Goal: Transaction & Acquisition: Purchase product/service

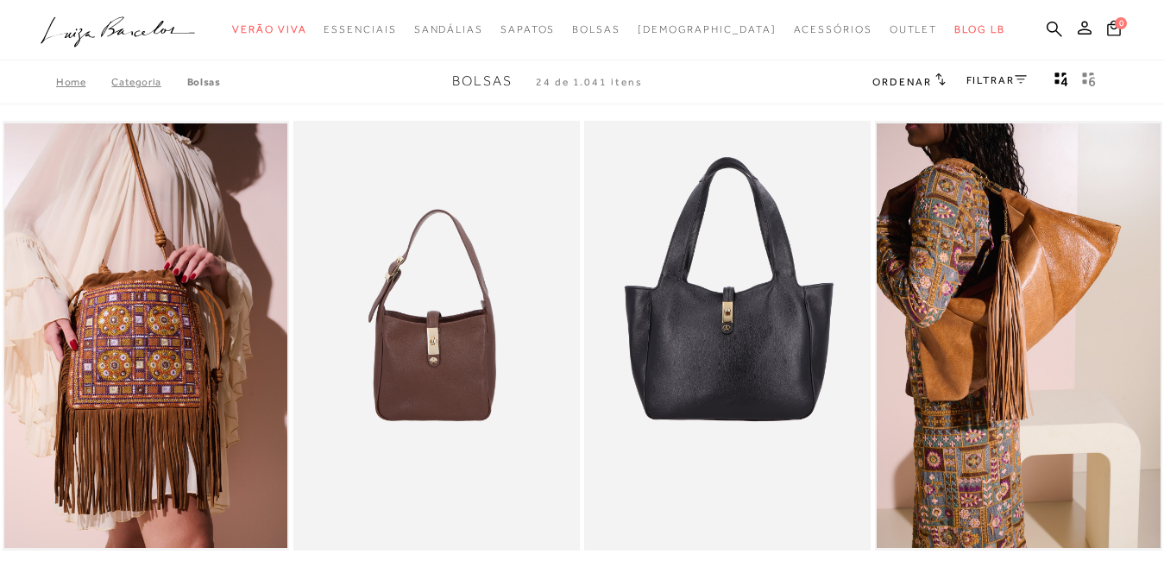
scroll to position [47, 0]
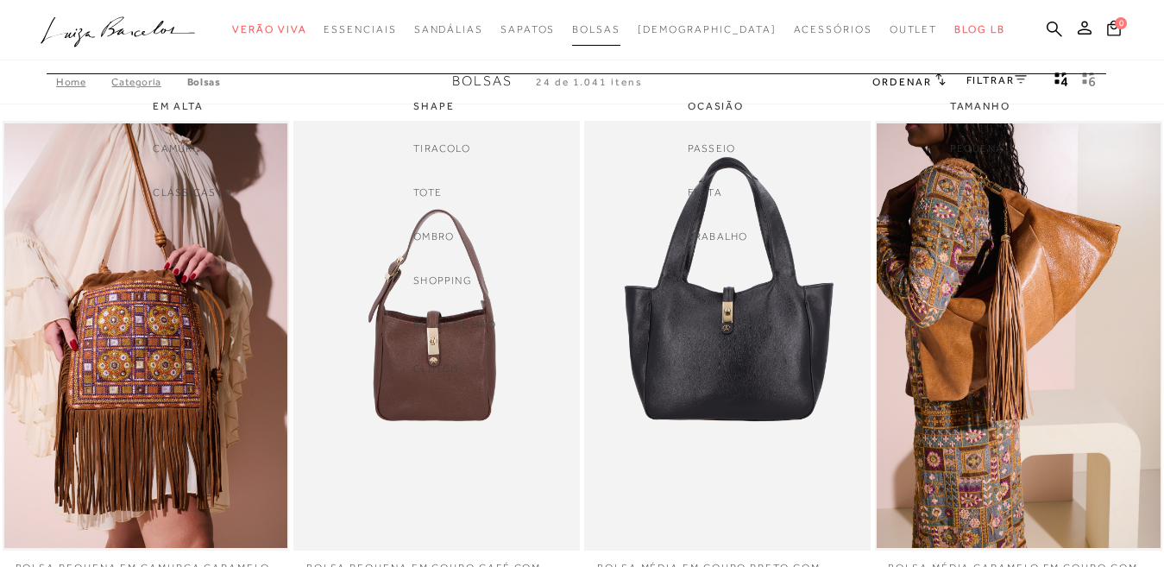
click at [620, 25] on span "Bolsas" at bounding box center [596, 29] width 48 height 12
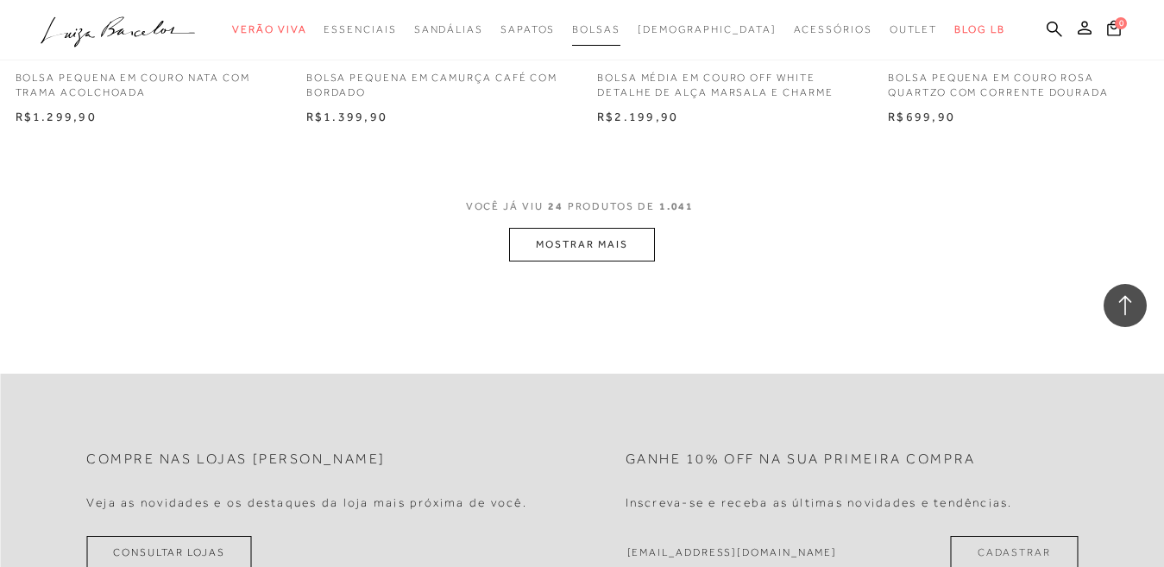
scroll to position [3279, 0]
click at [599, 242] on button "MOSTRAR MAIS" at bounding box center [581, 241] width 145 height 34
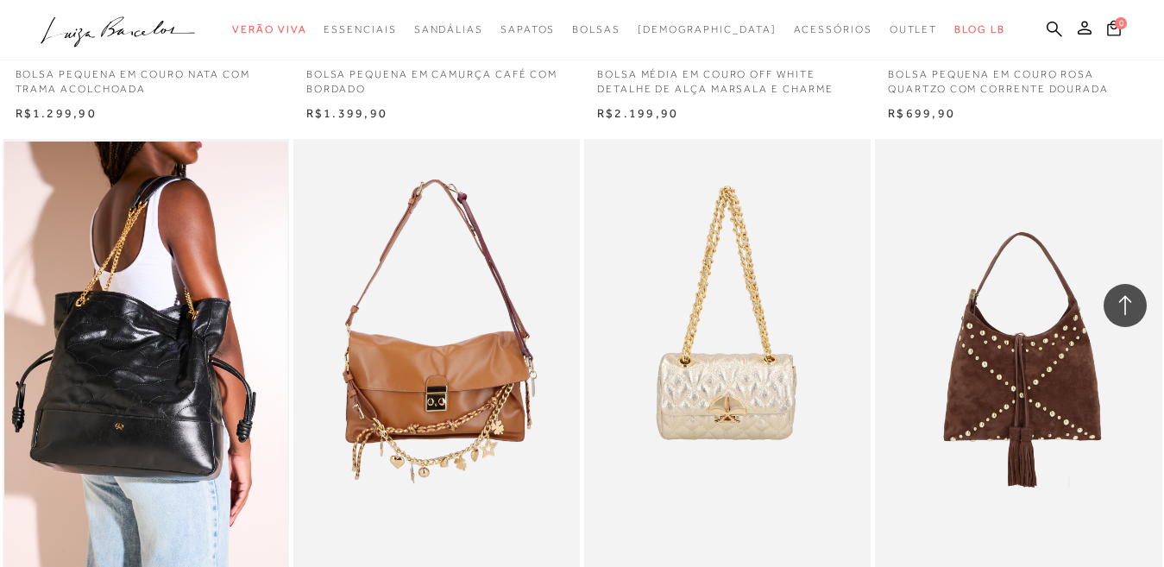
click at [930, 79] on p "BOLSA PEQUENA EM COURO ROSA QUARTZO COM CORRENTE DOURADA" at bounding box center [1018, 77] width 286 height 40
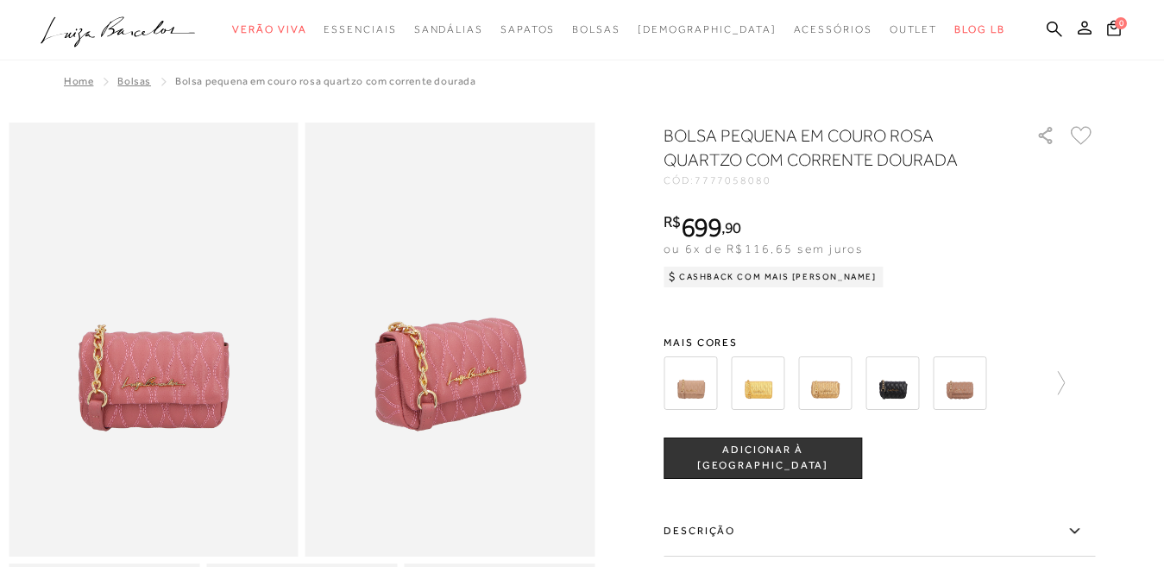
scroll to position [86, 0]
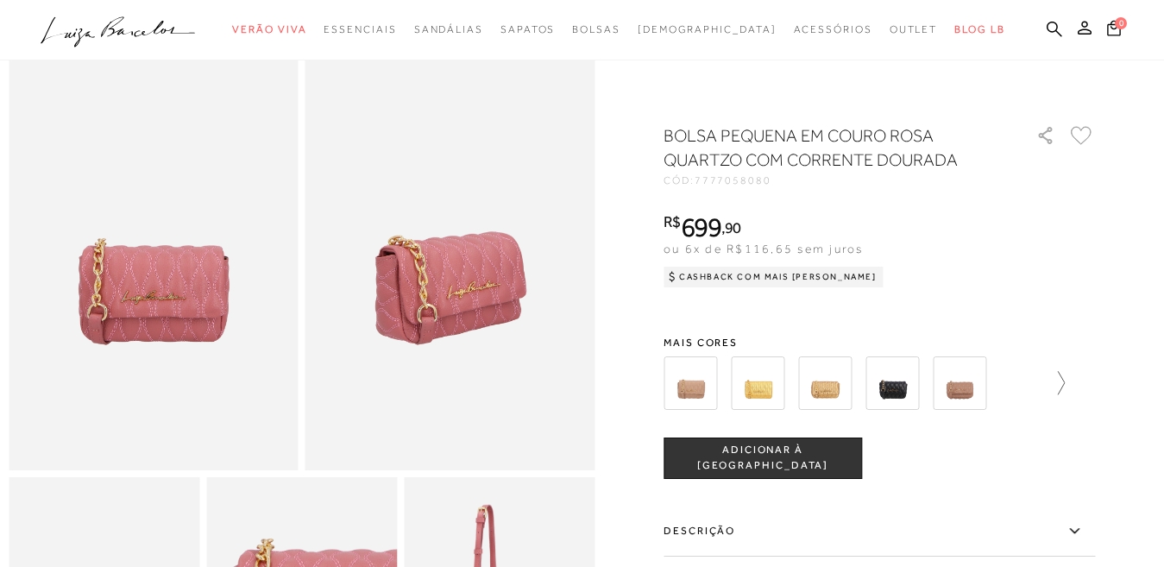
click at [1065, 381] on icon at bounding box center [1053, 383] width 24 height 24
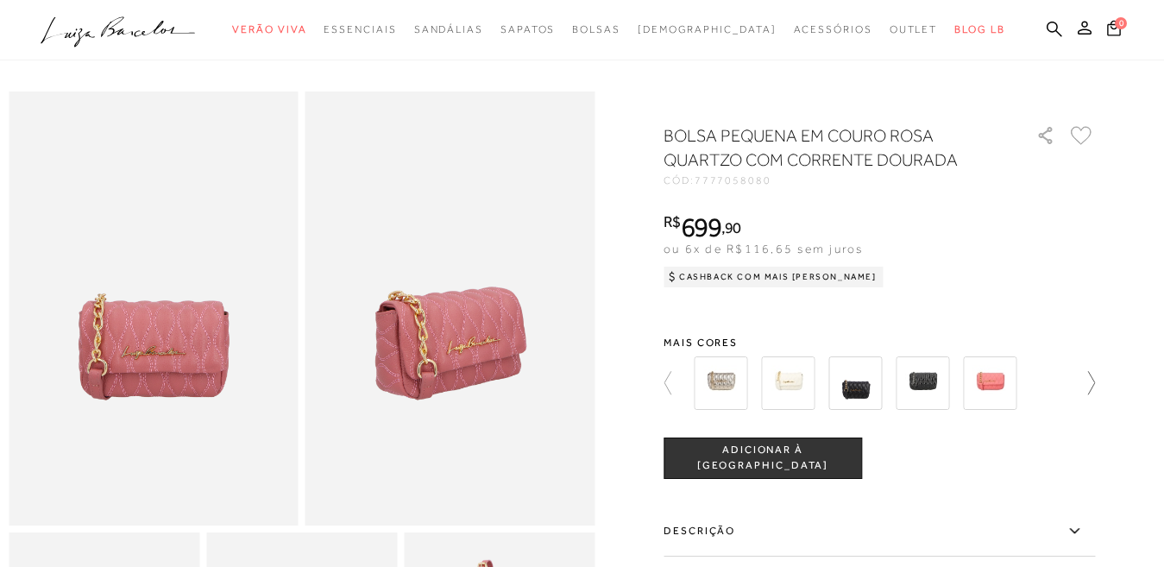
scroll to position [0, 0]
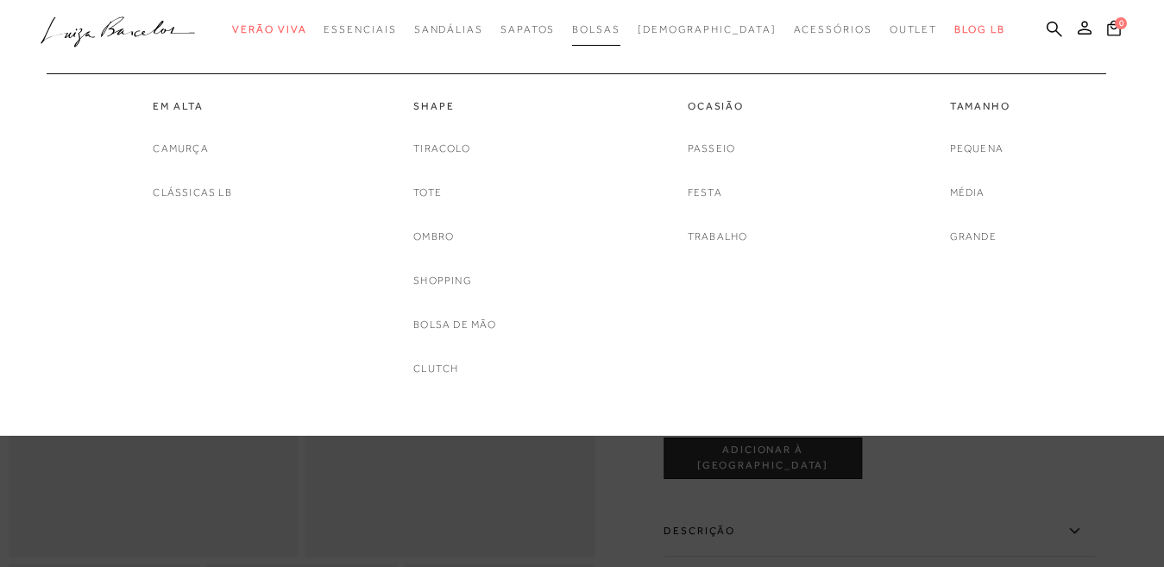
click at [620, 28] on span "Bolsas" at bounding box center [596, 29] width 48 height 12
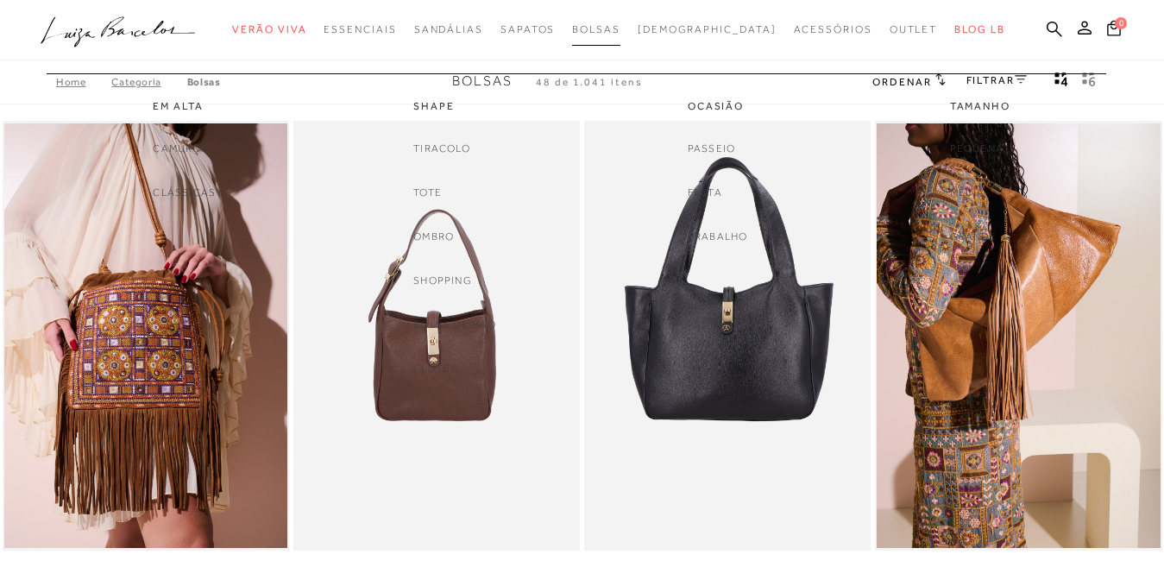
click at [619, 27] on span "Bolsas" at bounding box center [596, 29] width 48 height 12
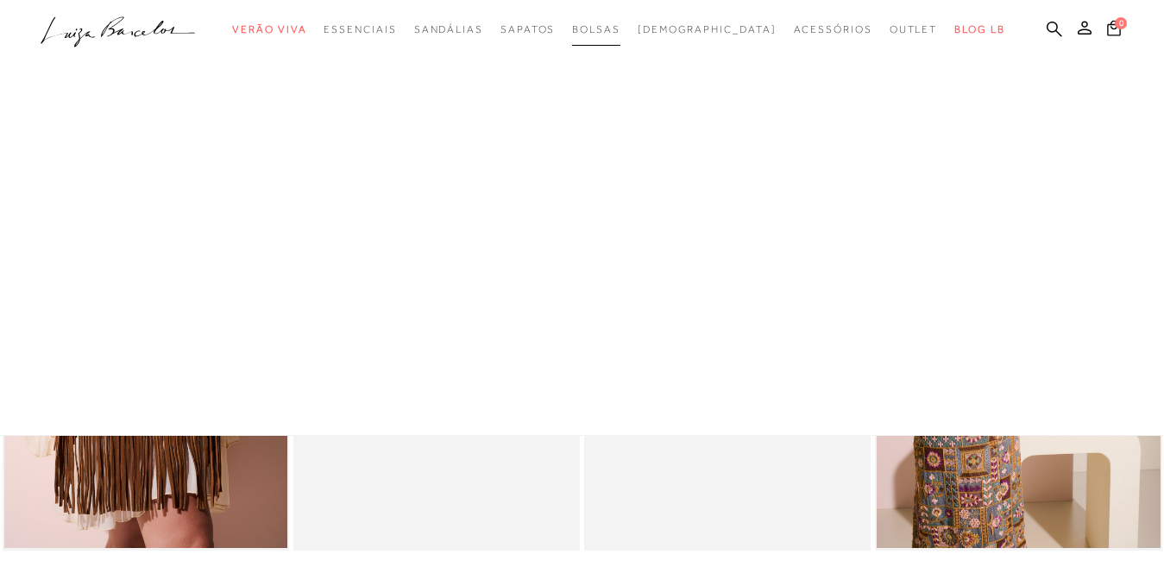
click at [620, 25] on span "Bolsas" at bounding box center [596, 29] width 48 height 12
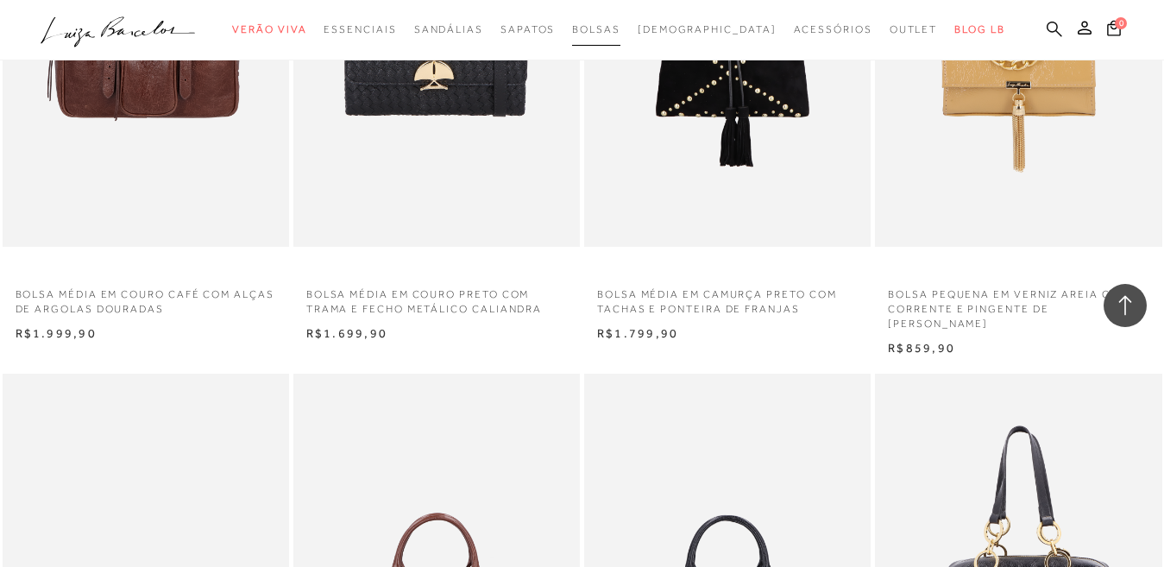
scroll to position [5091, 0]
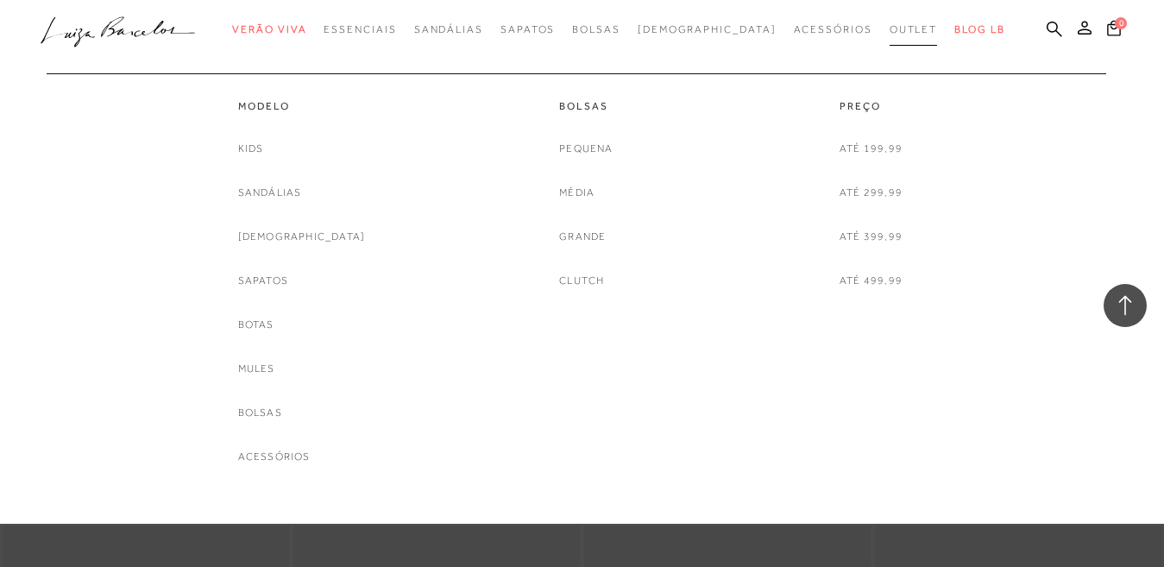
click at [890, 28] on span "Outlet" at bounding box center [914, 29] width 48 height 12
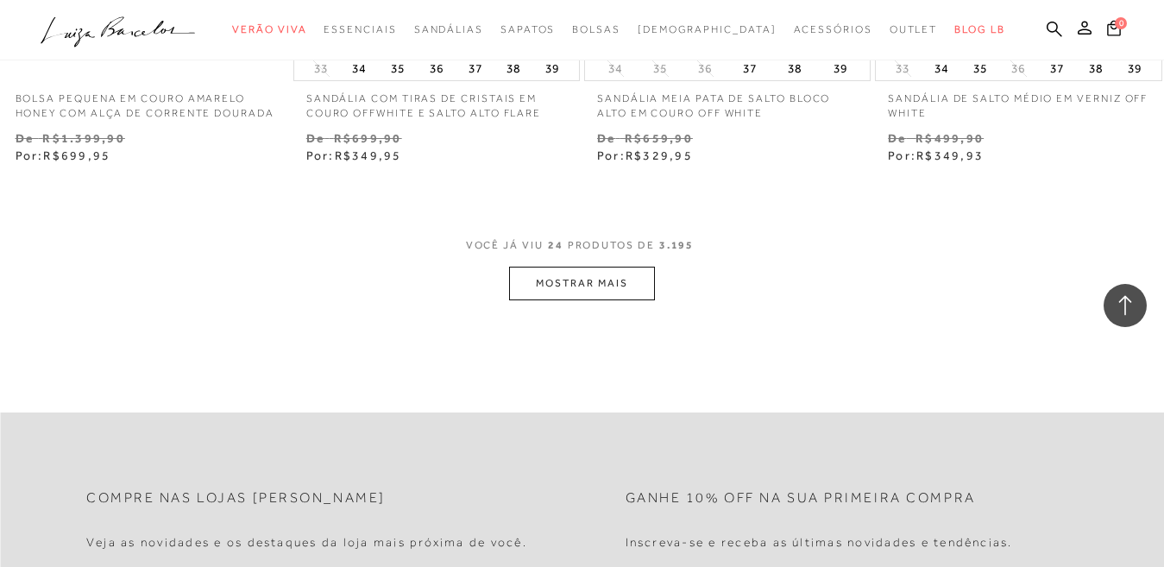
scroll to position [3365, 0]
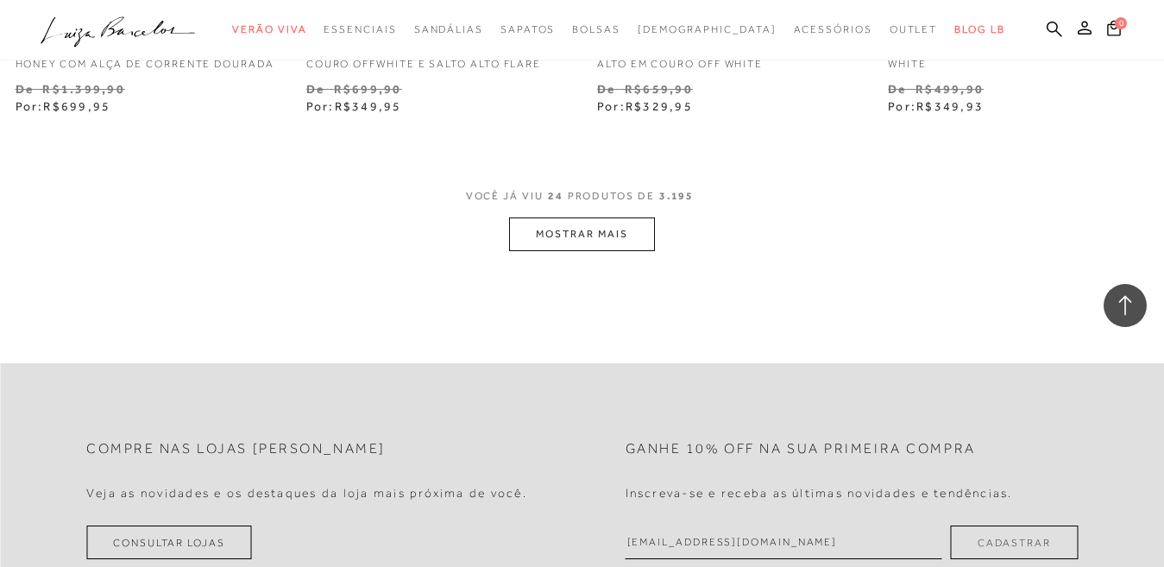
click at [581, 246] on button "MOSTRAR MAIS" at bounding box center [581, 234] width 145 height 34
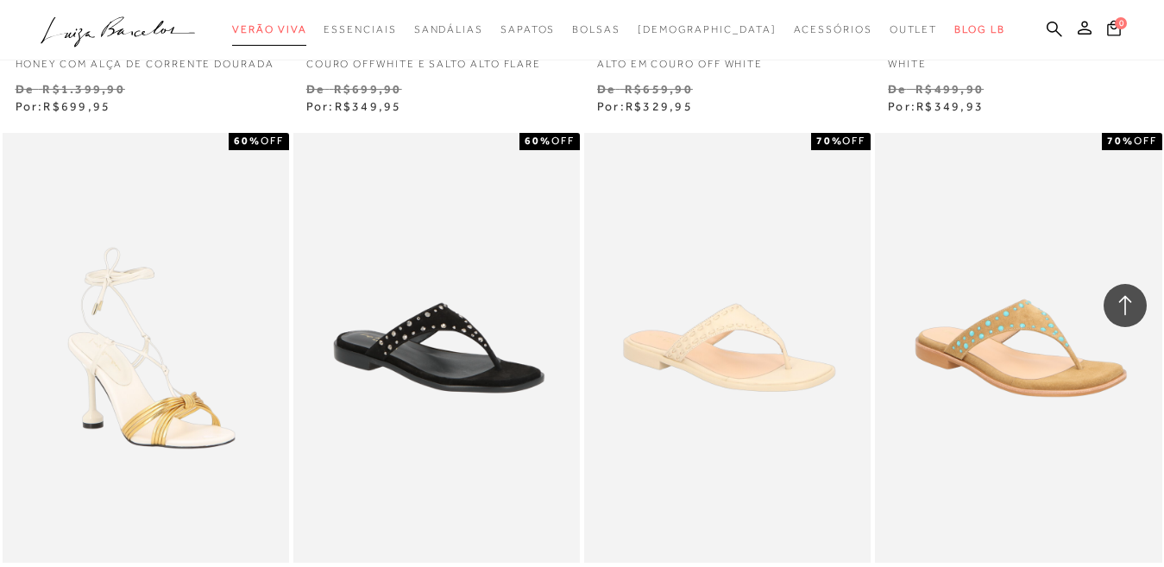
click at [306, 27] on span "Verão Viva" at bounding box center [269, 29] width 74 height 12
click at [292, 22] on link "Verão Viva" at bounding box center [269, 30] width 74 height 32
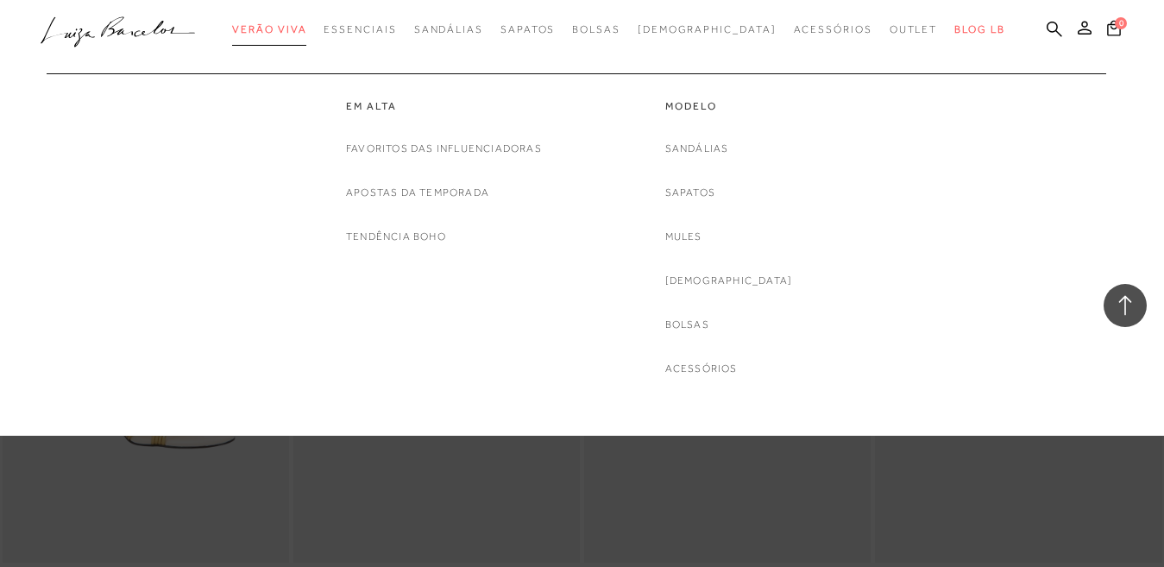
click at [302, 28] on span "Verão Viva" at bounding box center [269, 29] width 74 height 12
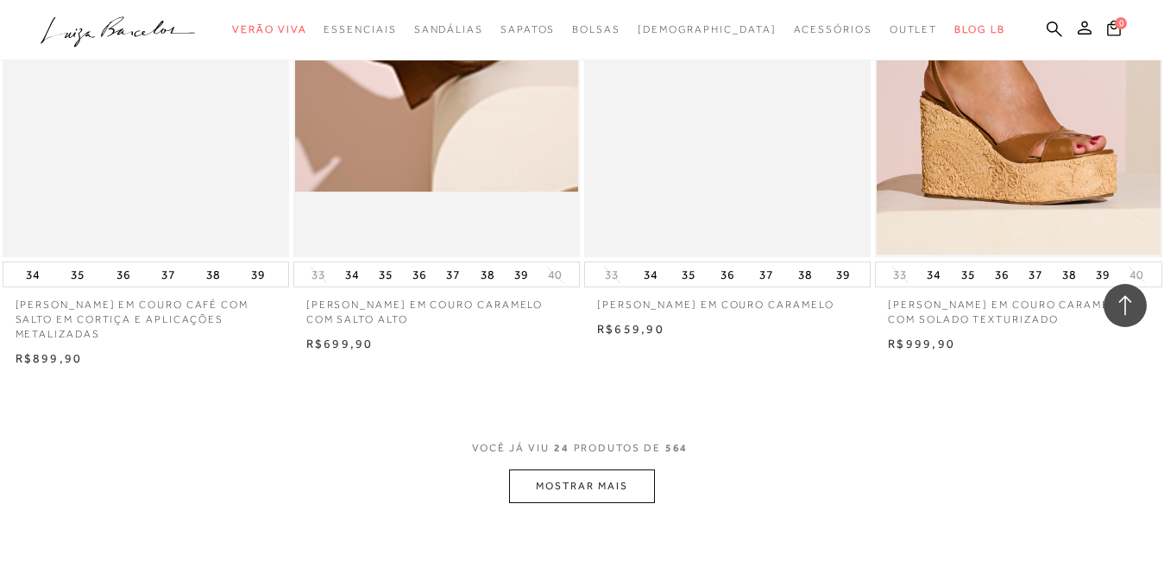
scroll to position [3020, 0]
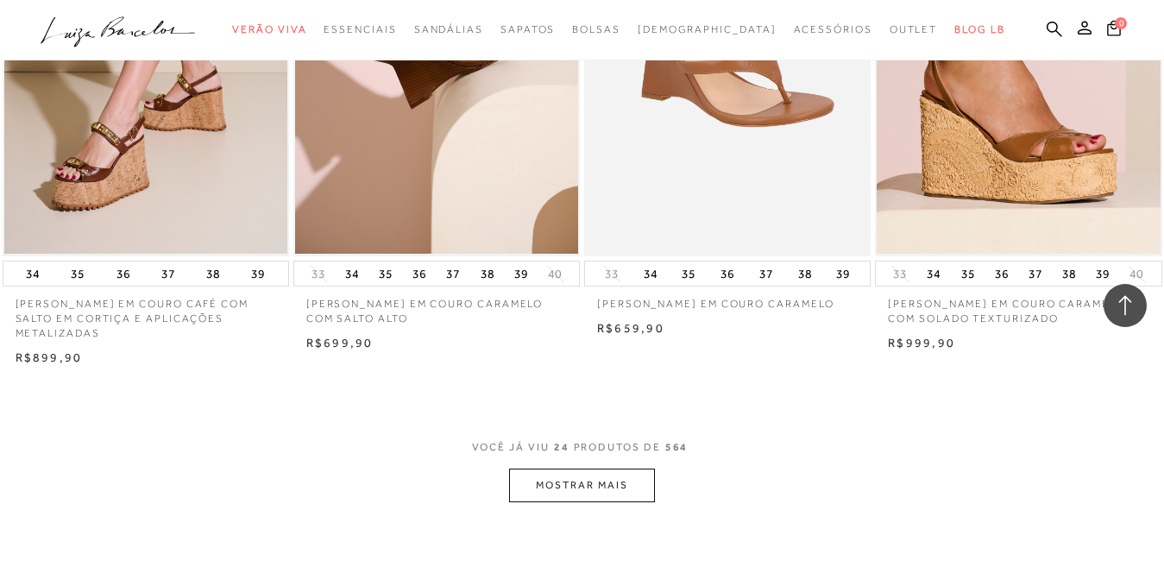
click at [604, 486] on button "MOSTRAR MAIS" at bounding box center [581, 486] width 145 height 34
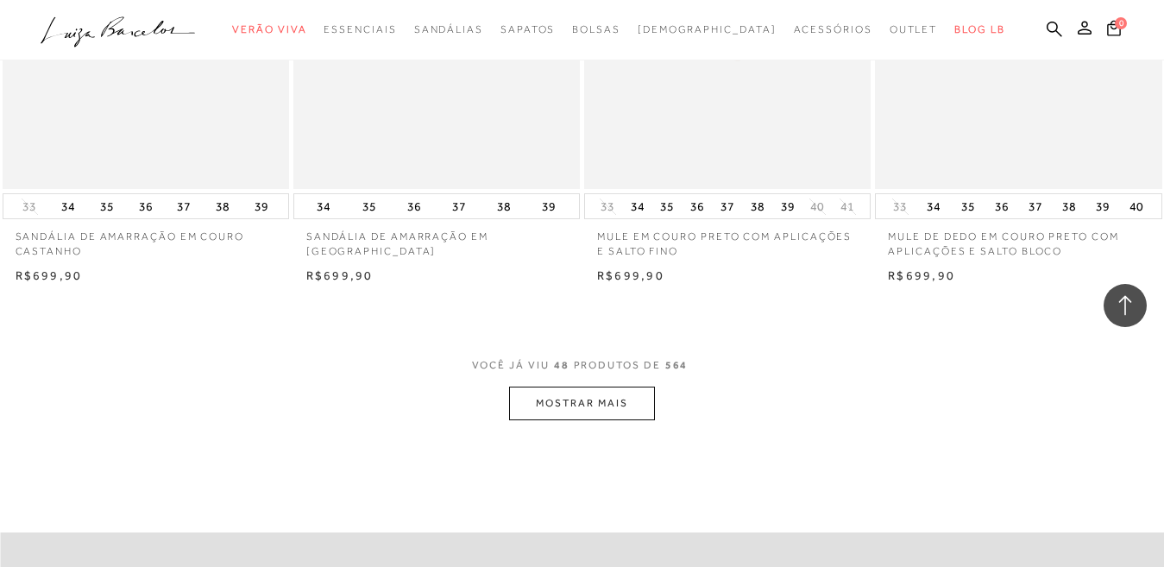
scroll to position [6472, 0]
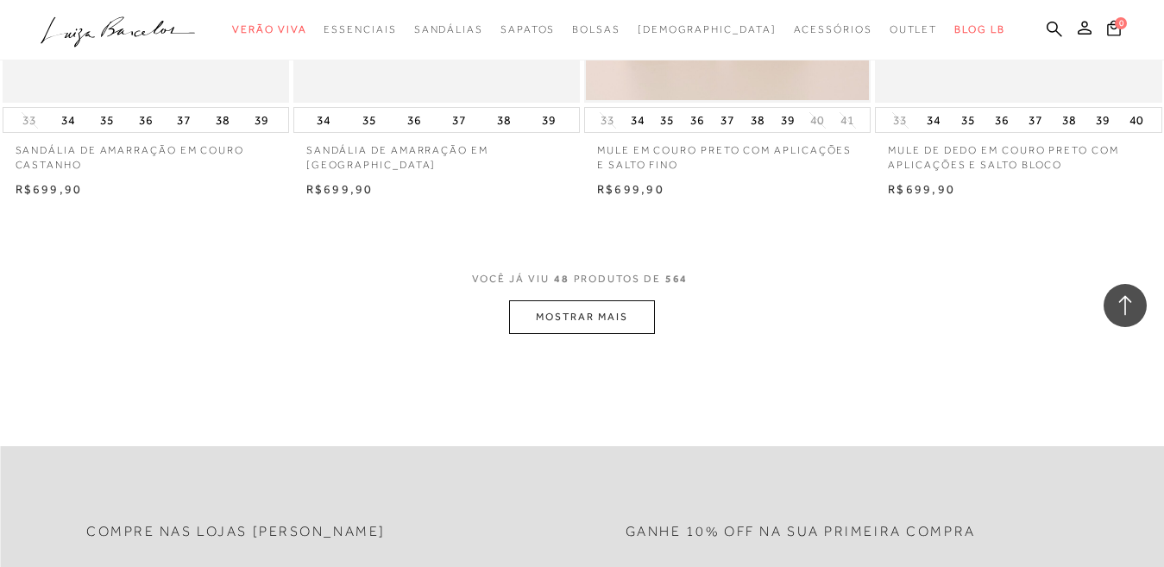
click at [572, 318] on button "MOSTRAR MAIS" at bounding box center [581, 317] width 145 height 34
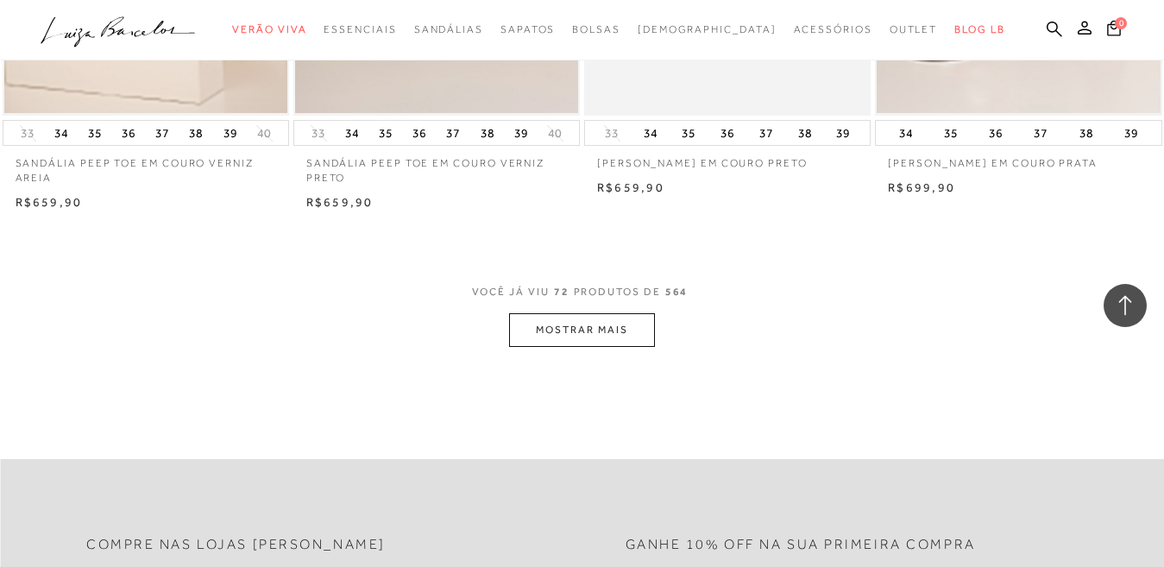
scroll to position [9751, 0]
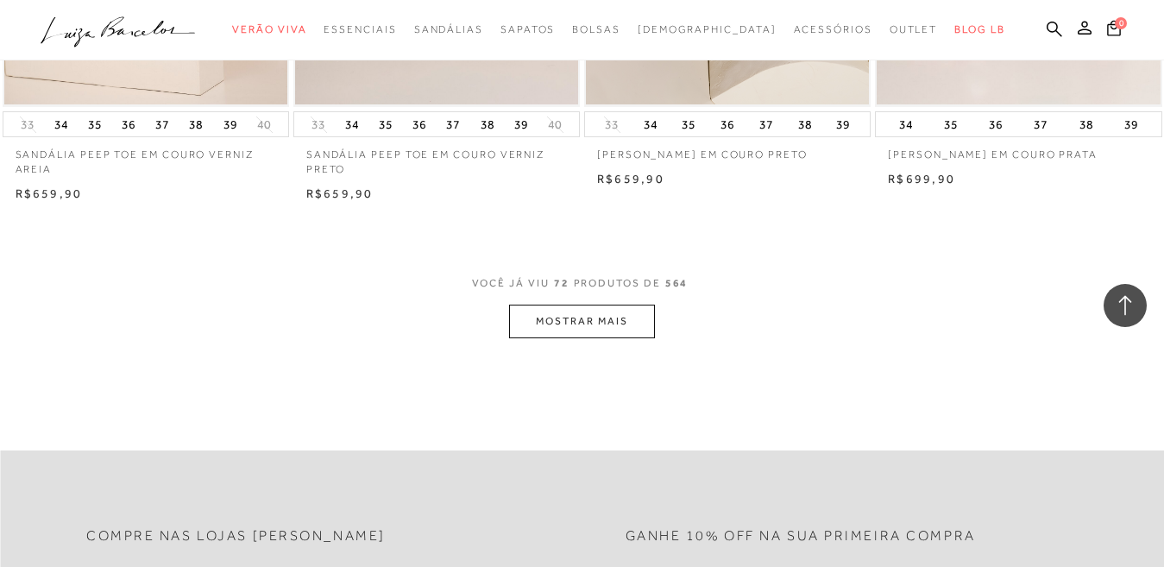
click at [581, 327] on button "MOSTRAR MAIS" at bounding box center [581, 322] width 145 height 34
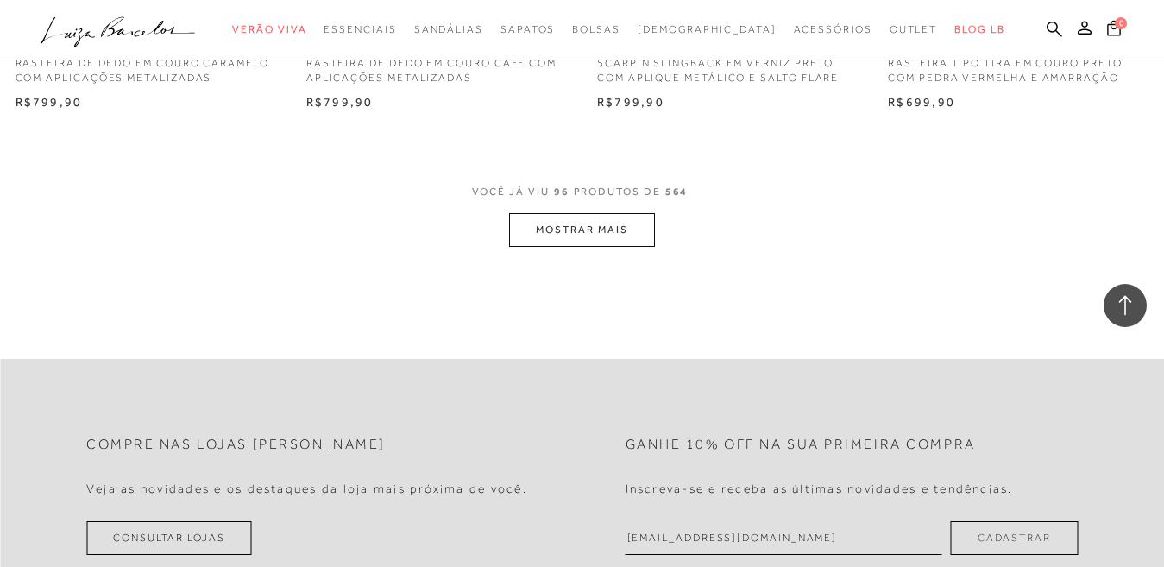
scroll to position [13123, 0]
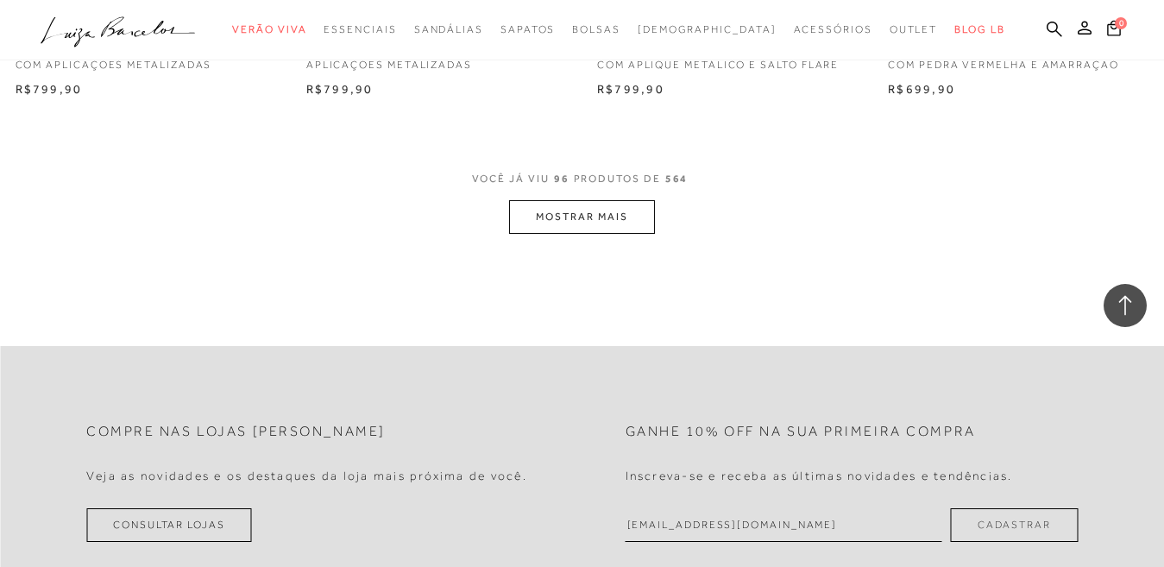
click at [576, 217] on button "MOSTRAR MAIS" at bounding box center [581, 217] width 145 height 34
click at [1047, 27] on icon at bounding box center [1055, 29] width 16 height 16
click at [1047, 25] on icon at bounding box center [1055, 29] width 16 height 16
click at [1047, 28] on icon at bounding box center [1055, 29] width 16 height 16
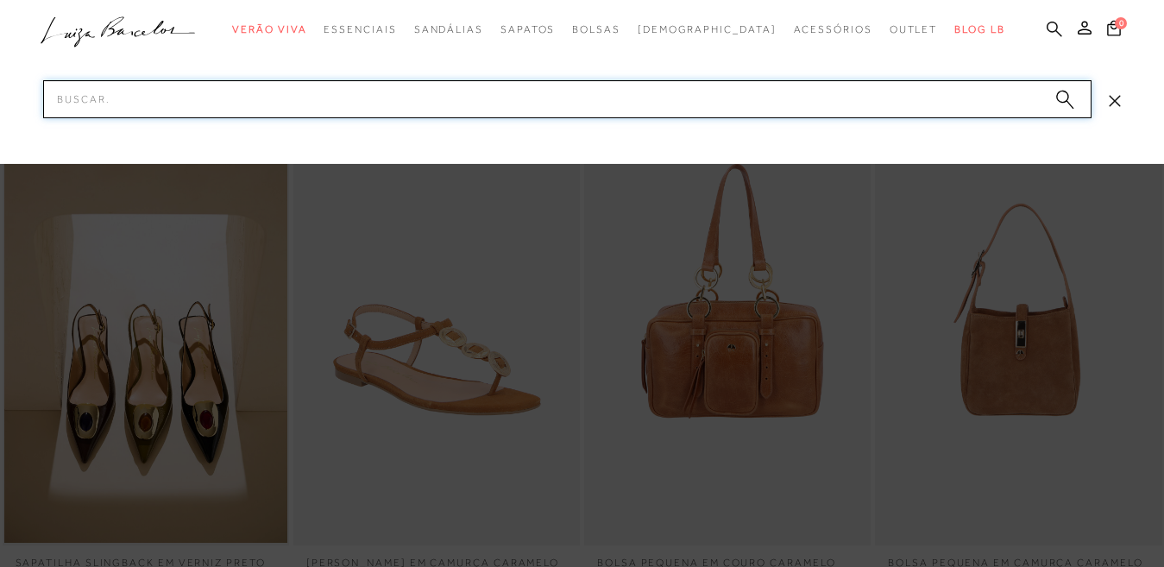
scroll to position [0, 0]
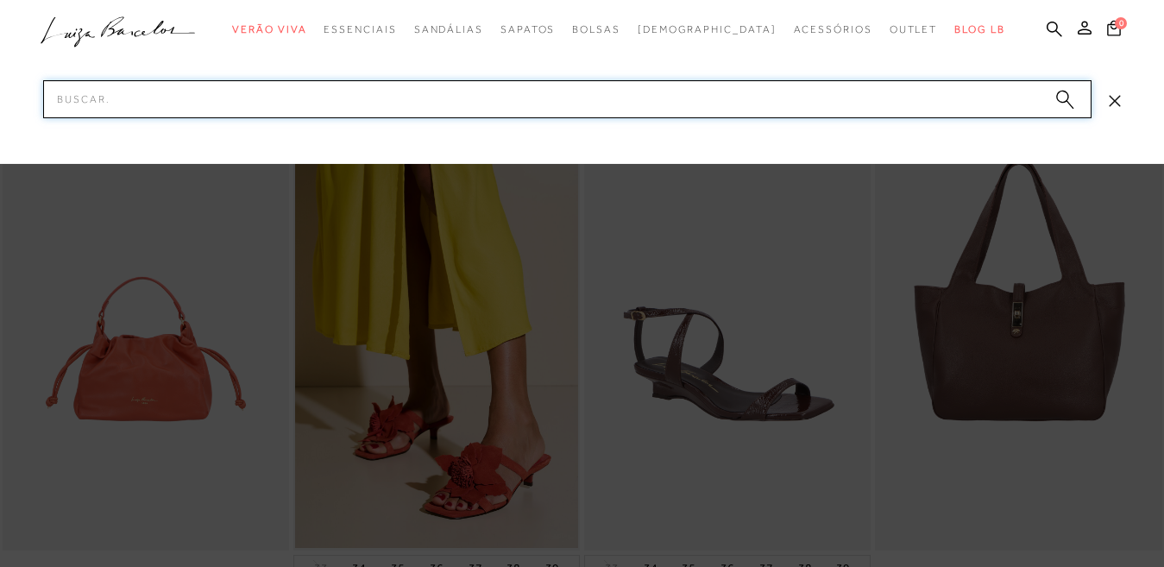
click at [362, 99] on input "Pesquisar" at bounding box center [567, 99] width 1048 height 38
type input "marrom"
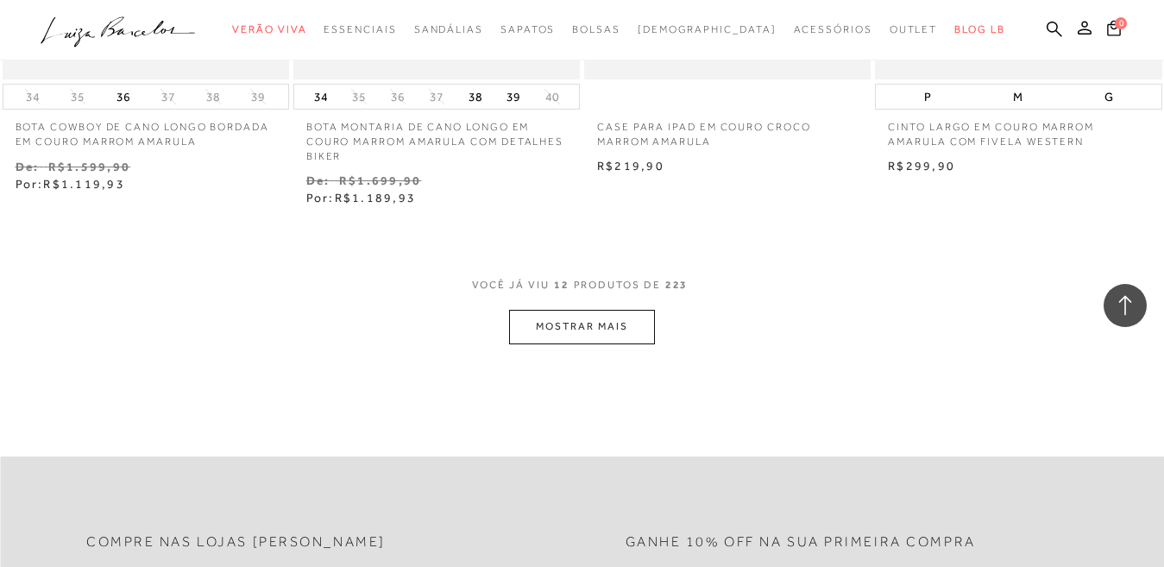
scroll to position [1639, 0]
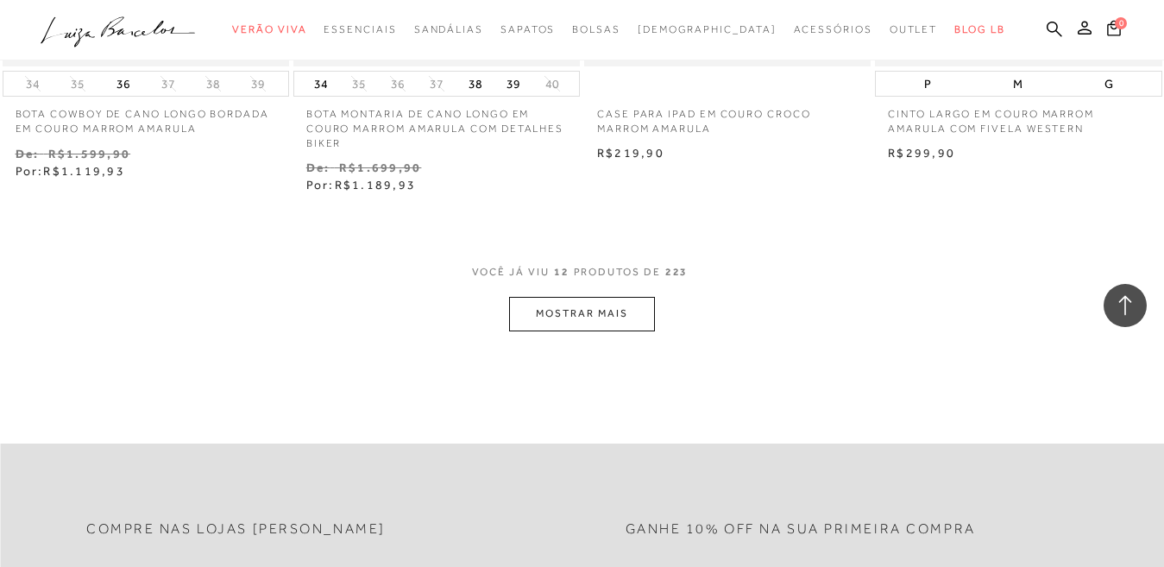
click at [555, 318] on button "MOSTRAR MAIS" at bounding box center [581, 314] width 145 height 34
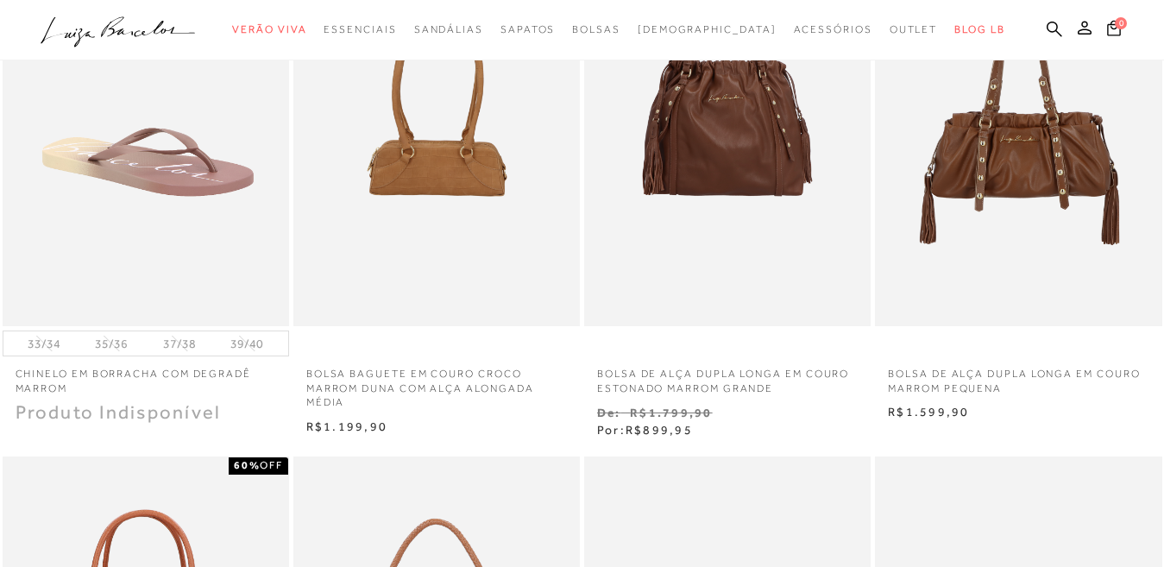
scroll to position [0, 0]
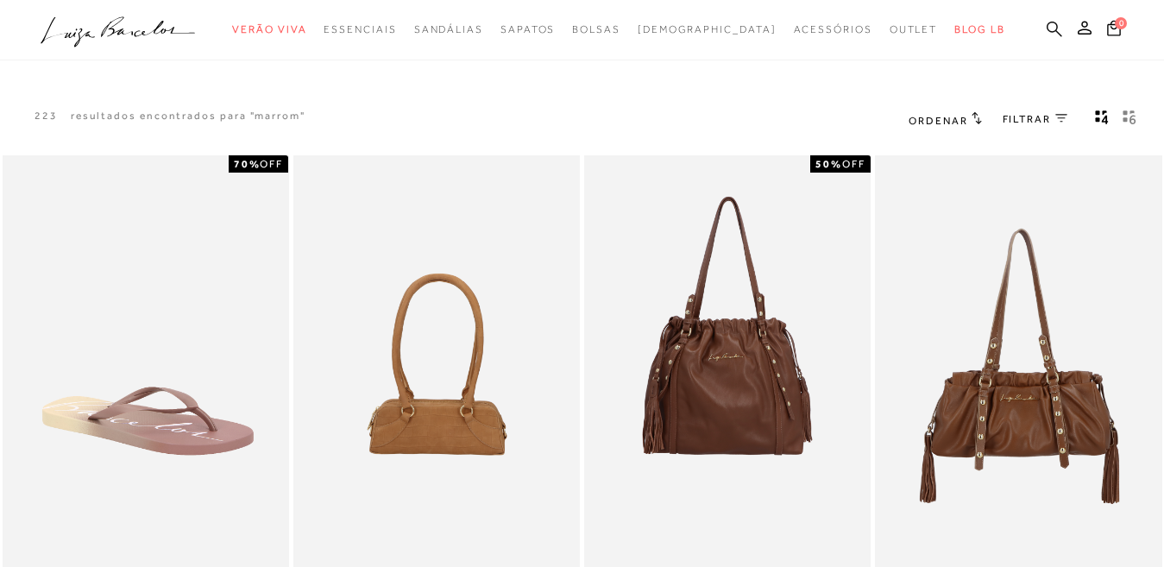
click at [1047, 26] on icon at bounding box center [1055, 29] width 16 height 16
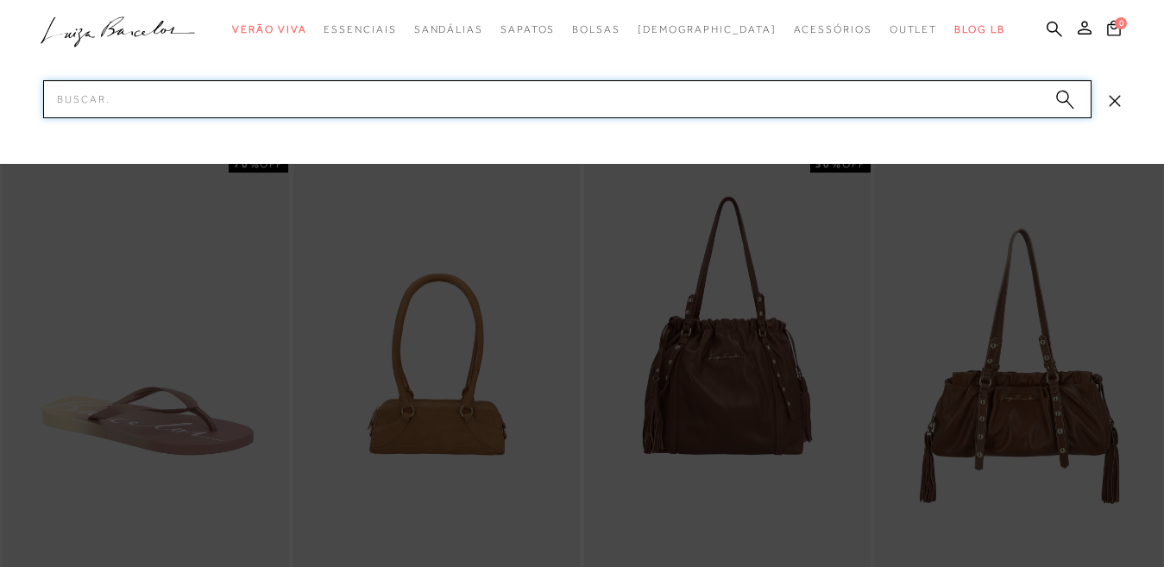
click at [431, 99] on input "Pesquisar" at bounding box center [567, 99] width 1048 height 38
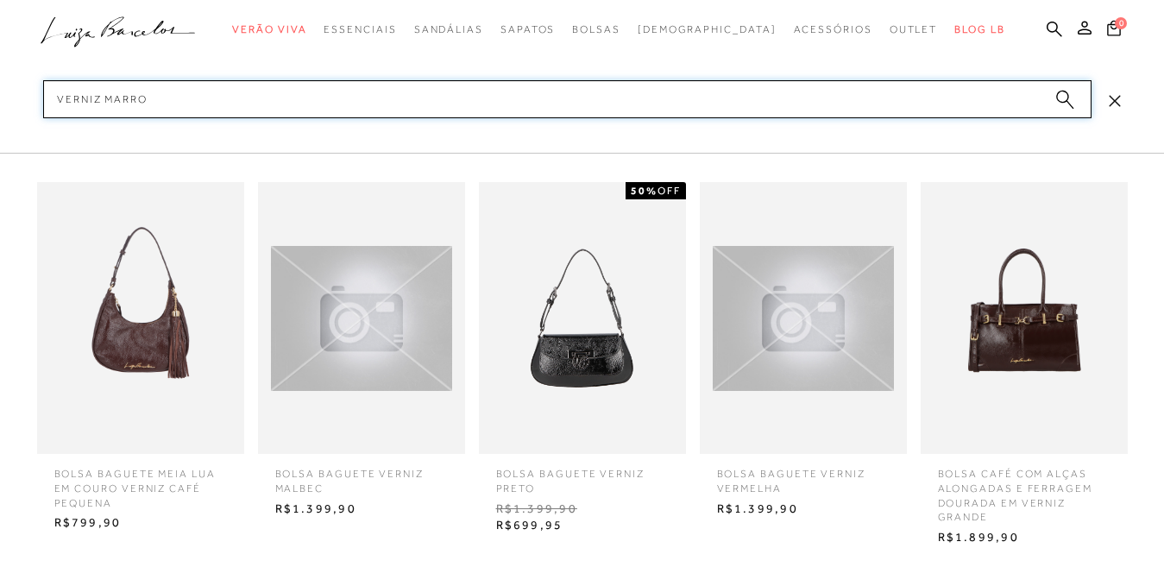
type input "verniz marrom"
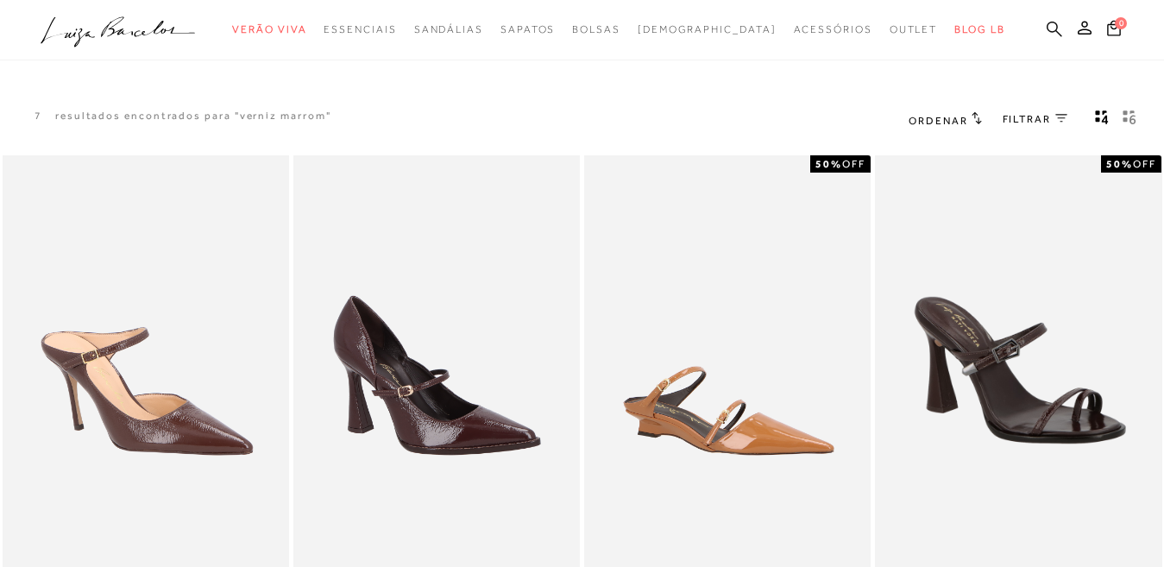
click at [1047, 23] on icon at bounding box center [1055, 29] width 16 height 16
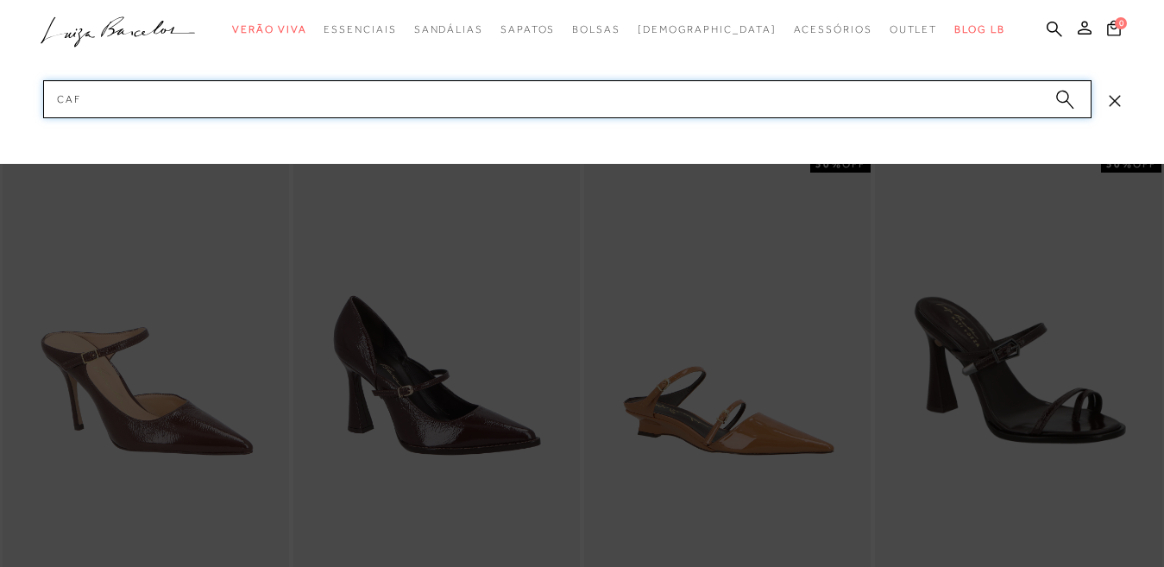
type input "café"
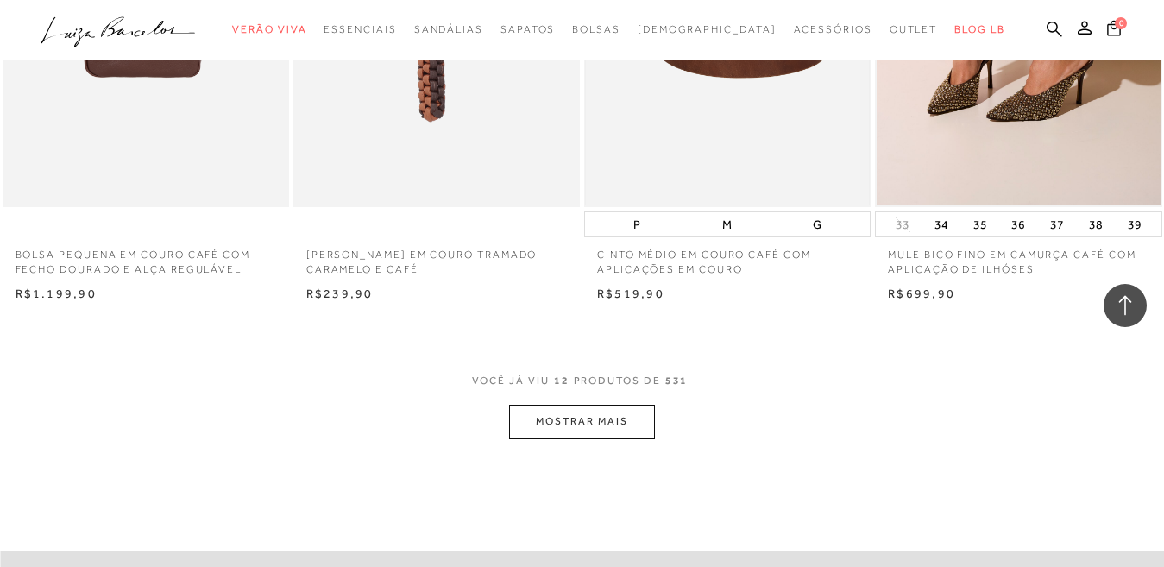
scroll to position [1553, 0]
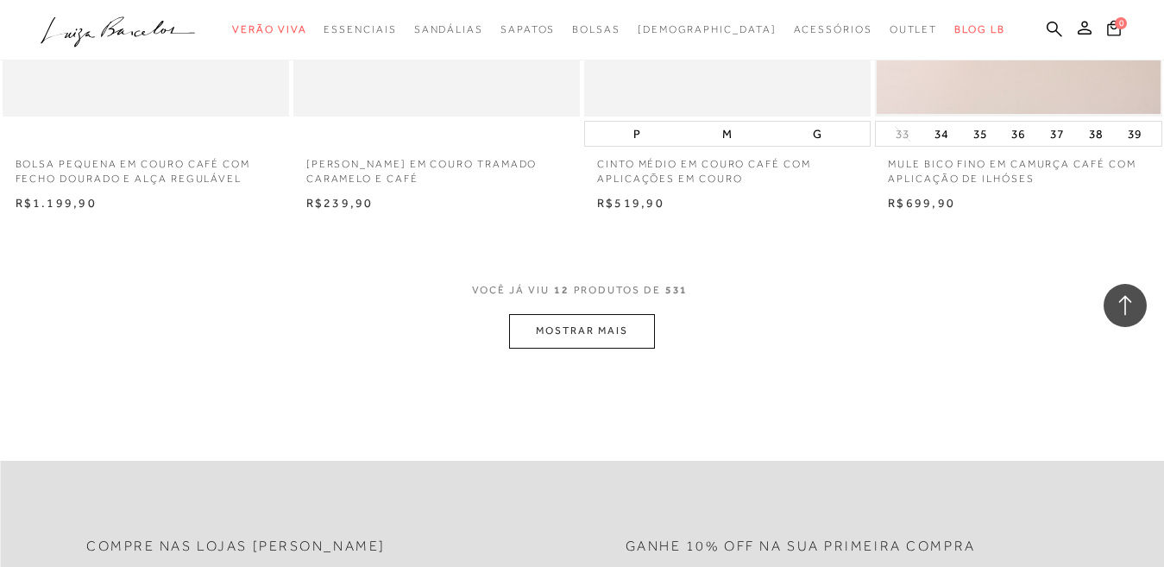
click at [580, 333] on button "MOSTRAR MAIS" at bounding box center [581, 331] width 145 height 34
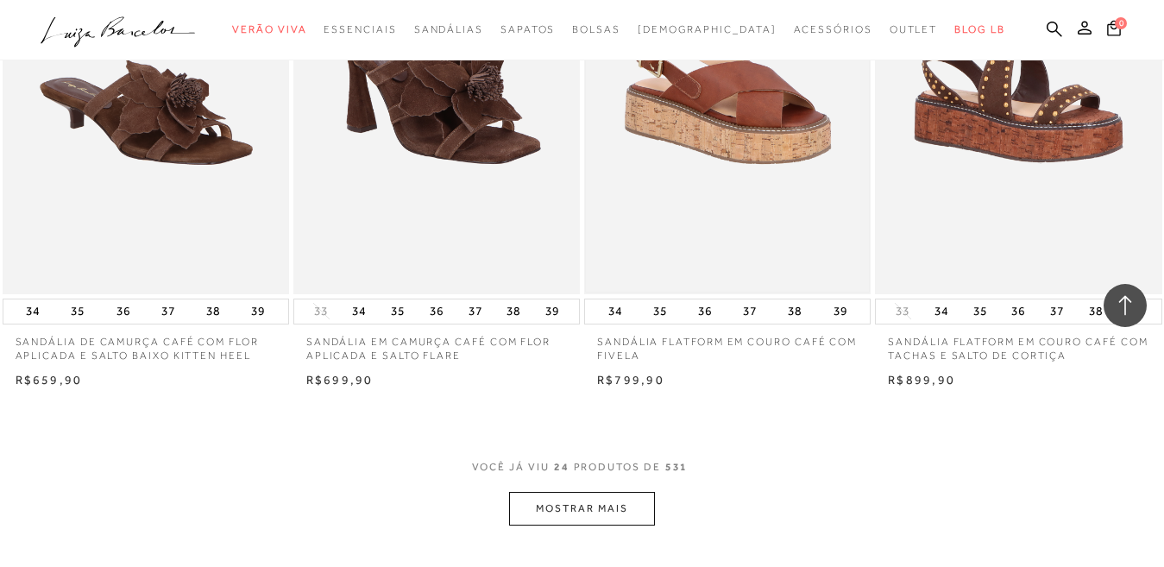
scroll to position [3106, 0]
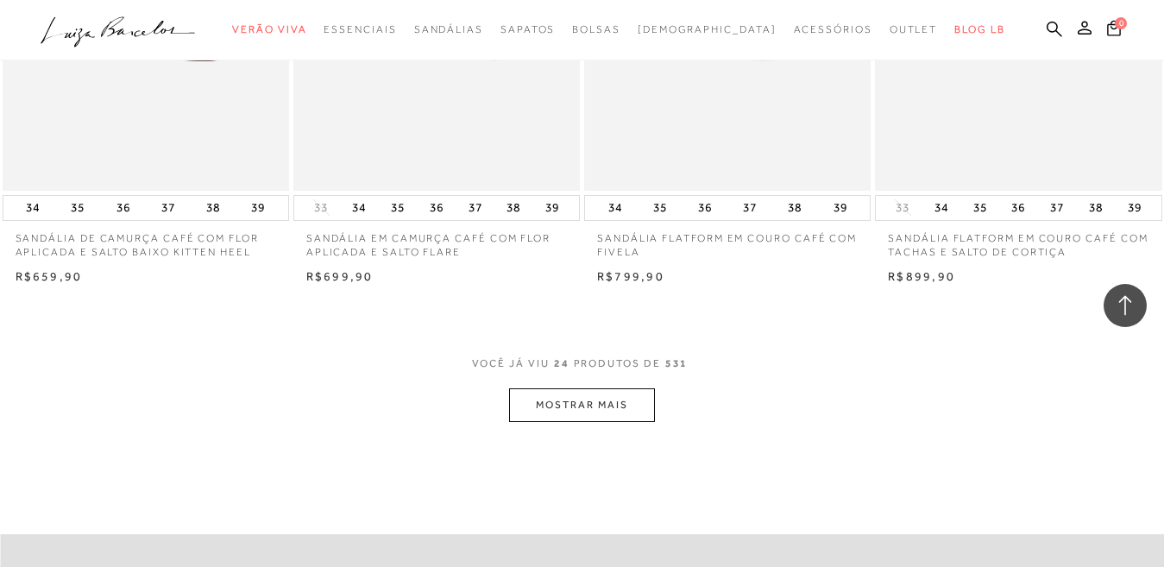
click at [559, 405] on button "MOSTRAR MAIS" at bounding box center [581, 405] width 145 height 34
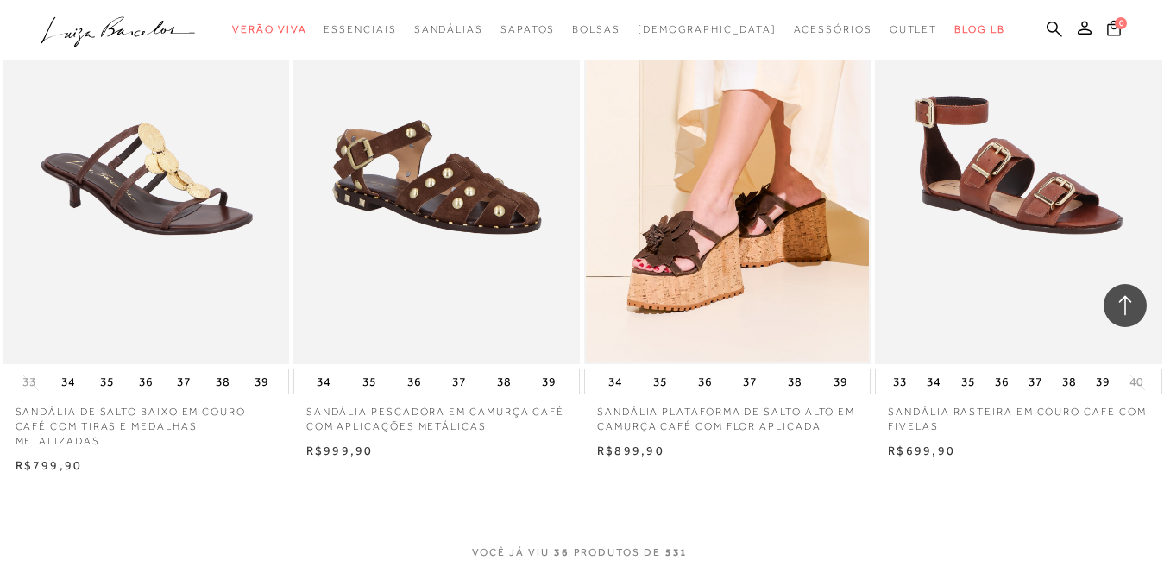
scroll to position [4832, 0]
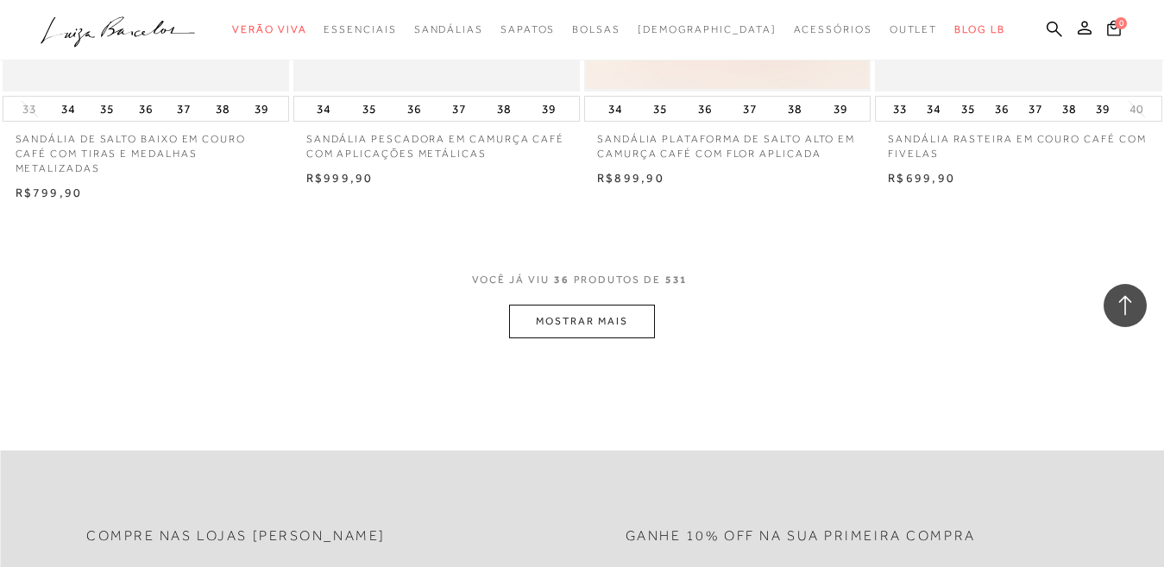
click at [580, 320] on button "MOSTRAR MAIS" at bounding box center [581, 322] width 145 height 34
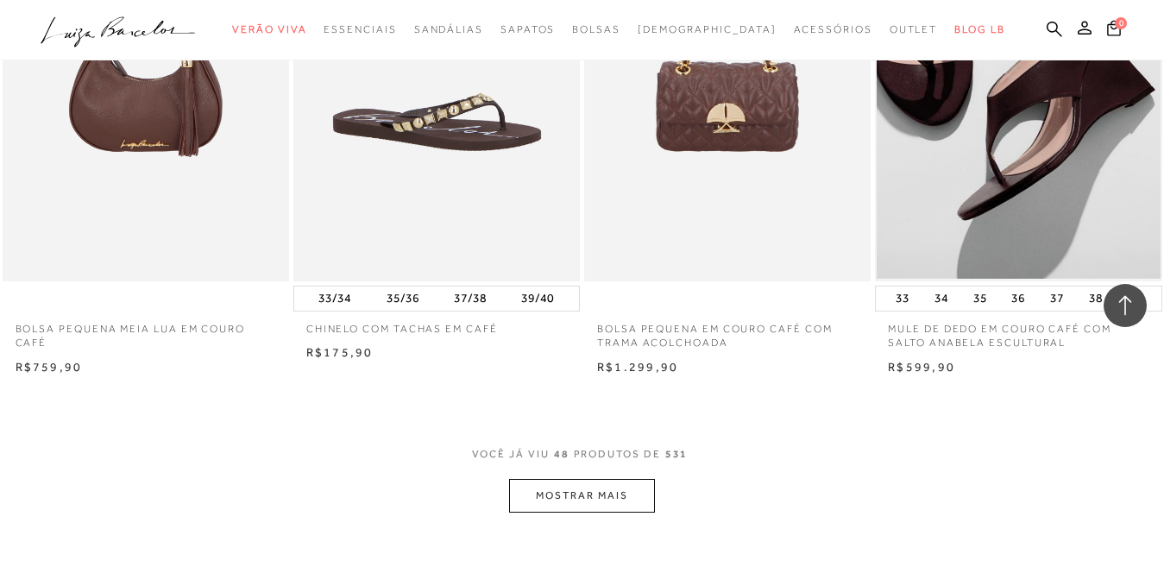
scroll to position [6472, 0]
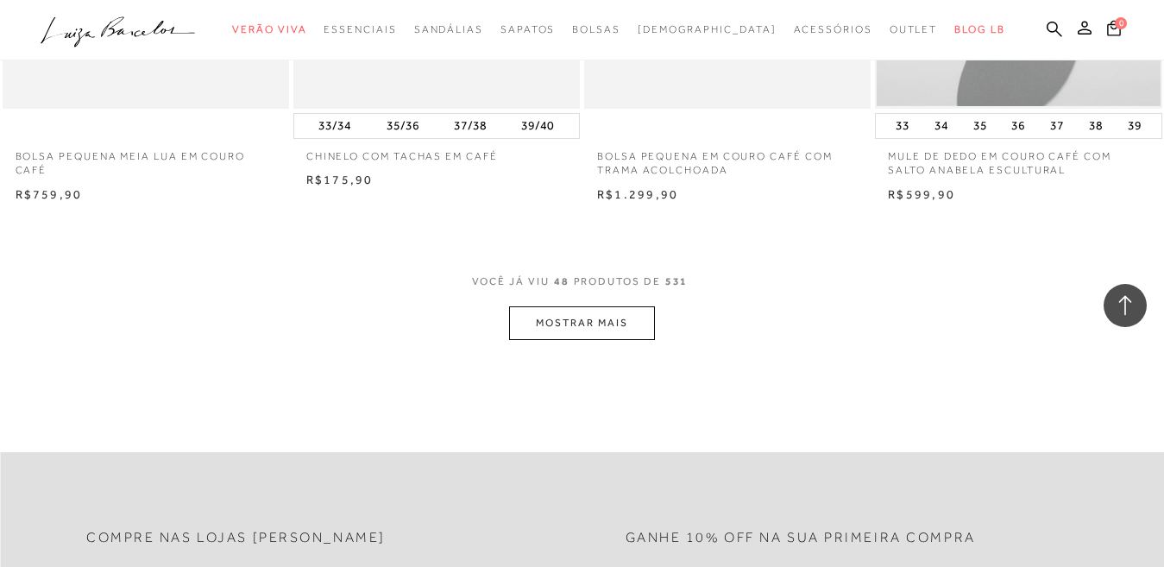
click at [572, 322] on button "MOSTRAR MAIS" at bounding box center [581, 323] width 145 height 34
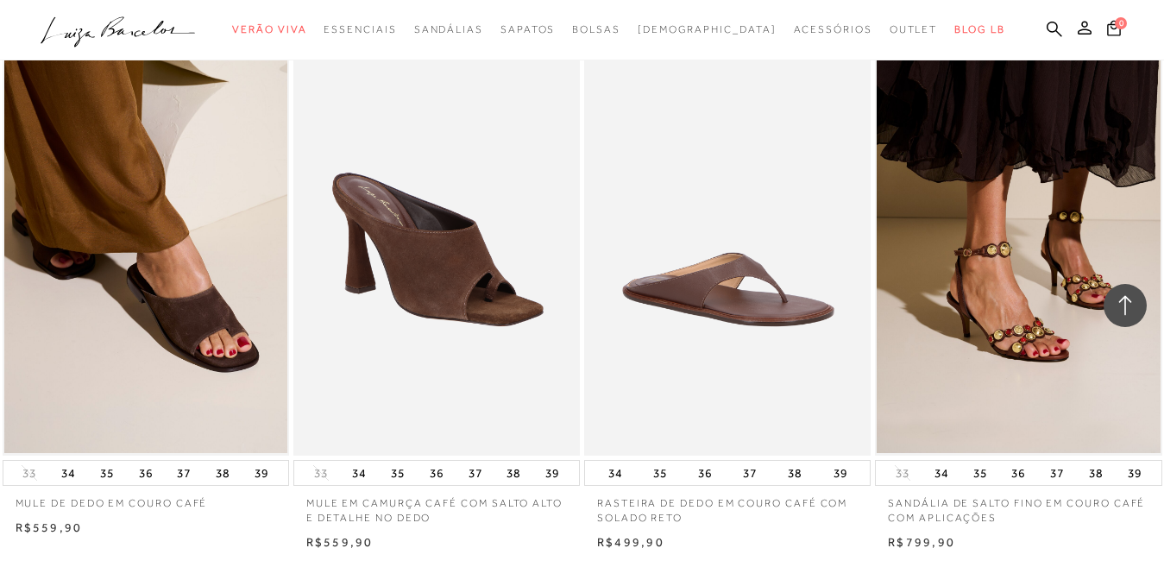
scroll to position [8111, 0]
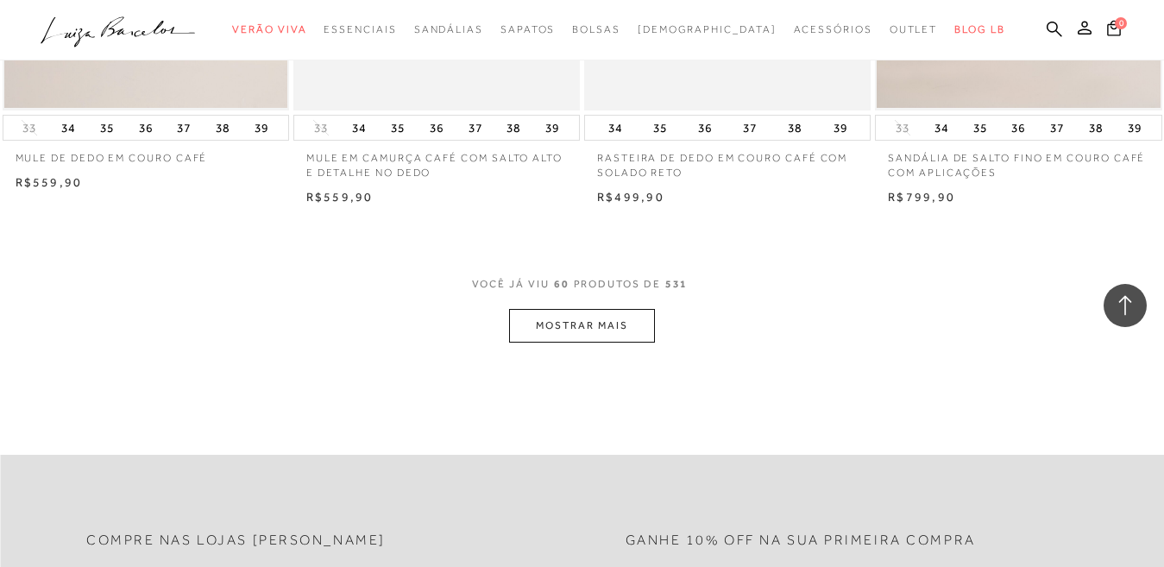
click at [560, 324] on button "MOSTRAR MAIS" at bounding box center [581, 326] width 145 height 34
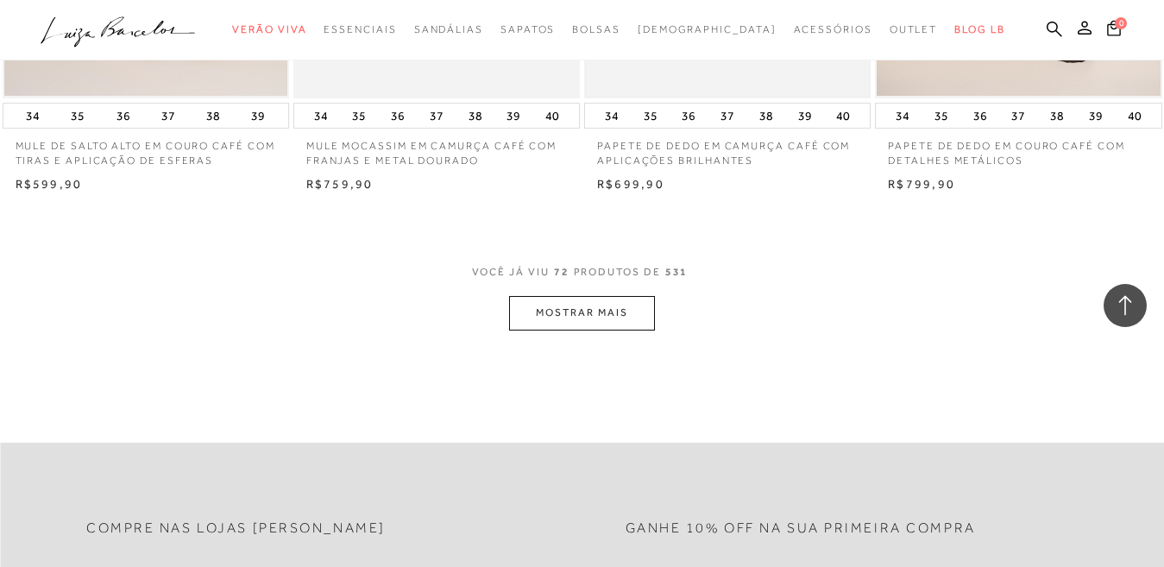
scroll to position [9837, 0]
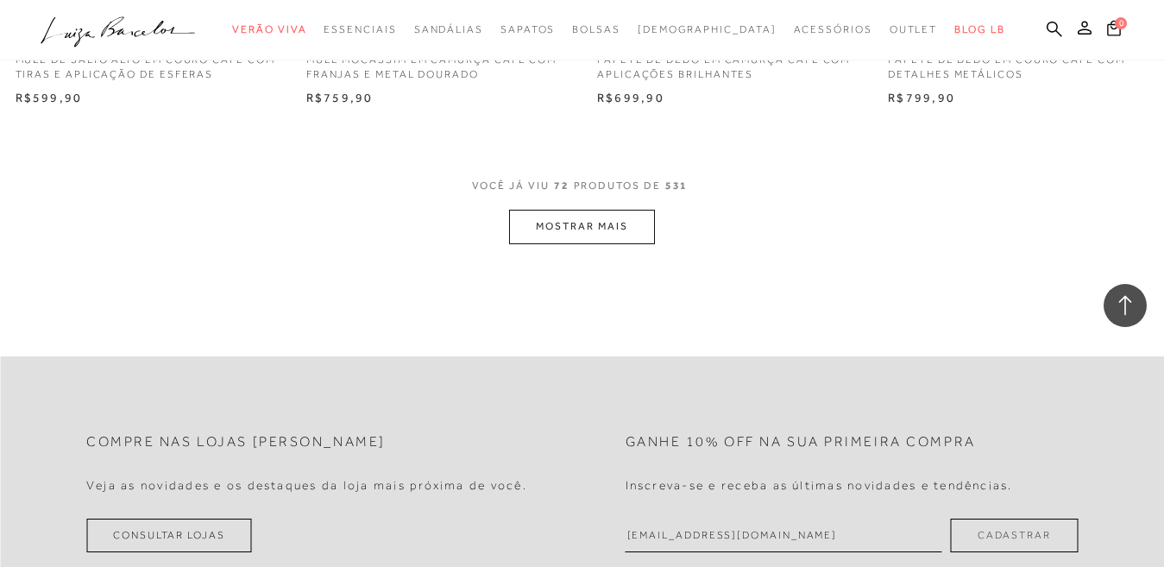
click at [560, 229] on button "MOSTRAR MAIS" at bounding box center [581, 227] width 145 height 34
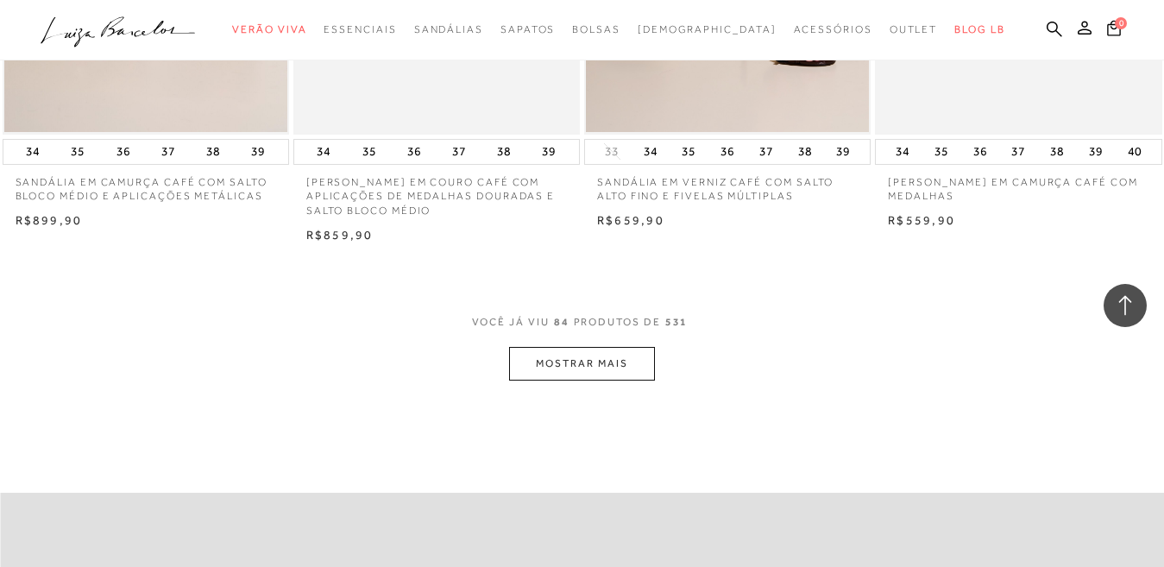
scroll to position [11563, 0]
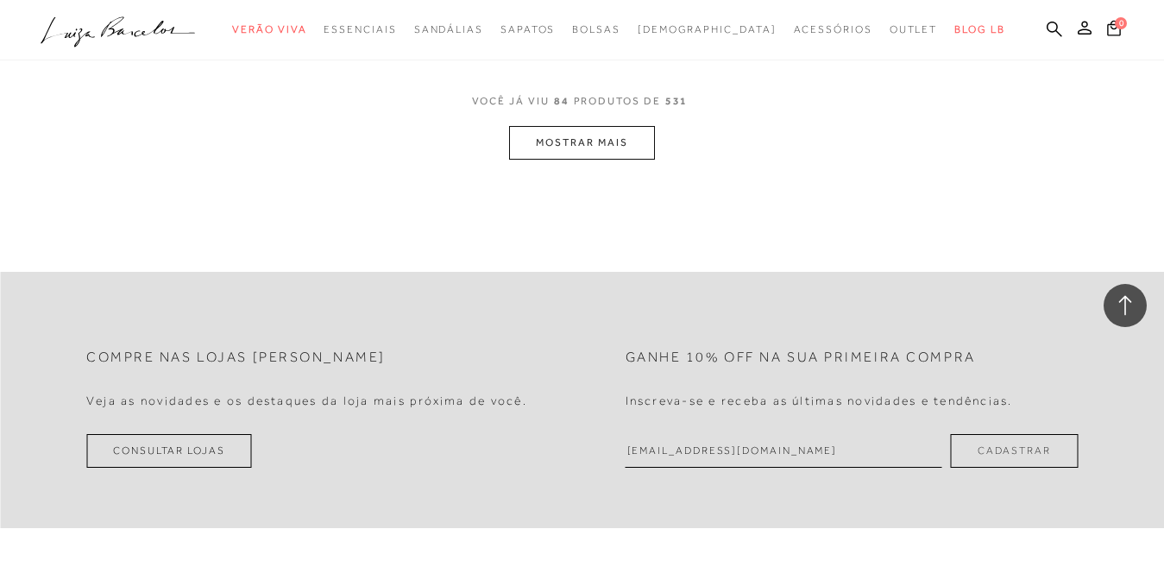
click at [562, 142] on button "MOSTRAR MAIS" at bounding box center [581, 143] width 145 height 34
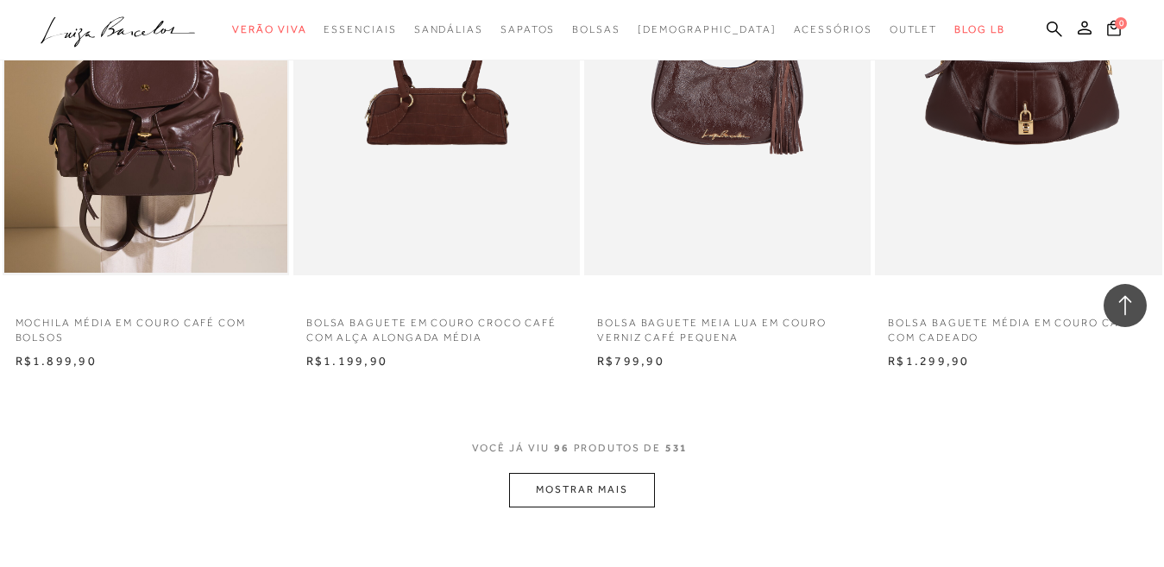
scroll to position [12684, 0]
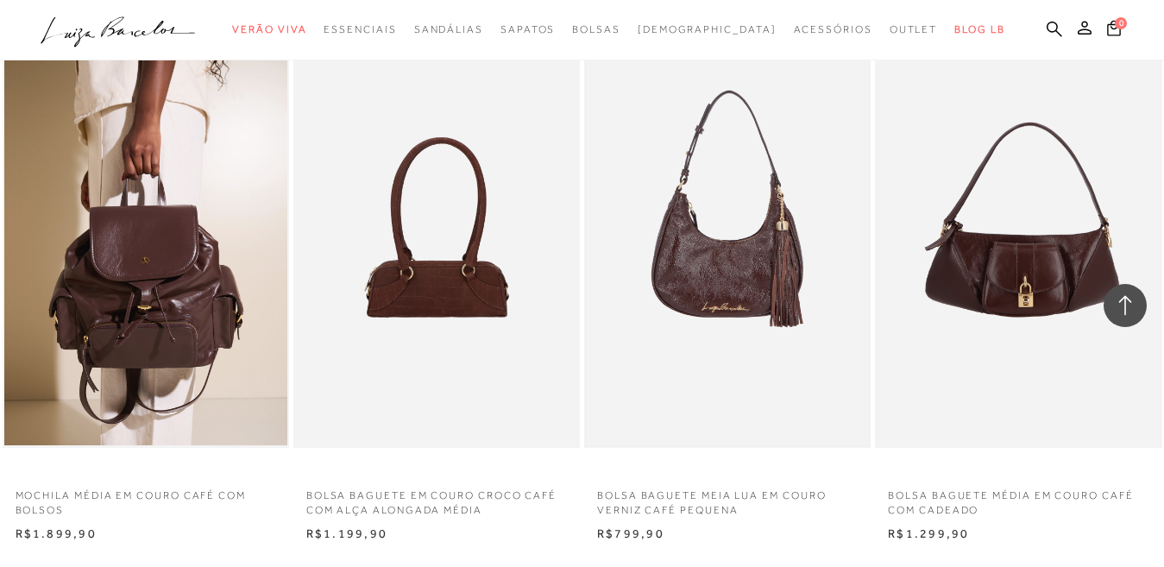
click at [756, 286] on img at bounding box center [727, 232] width 283 height 425
